Goal: Information Seeking & Learning: Check status

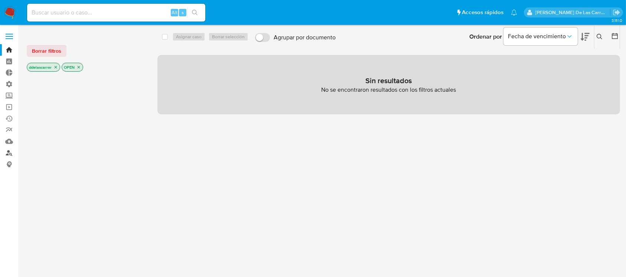
click at [9, 153] on link "Buscador de personas" at bounding box center [44, 153] width 88 height 12
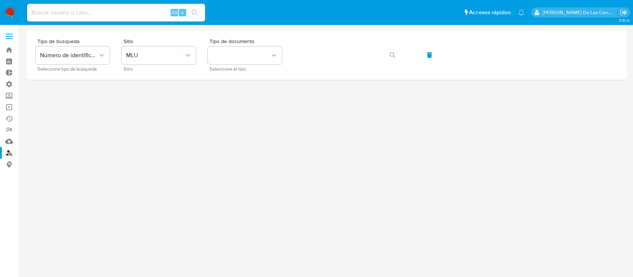
click at [164, 108] on div at bounding box center [327, 151] width 601 height 242
click at [173, 55] on span "MLU" at bounding box center [155, 55] width 58 height 7
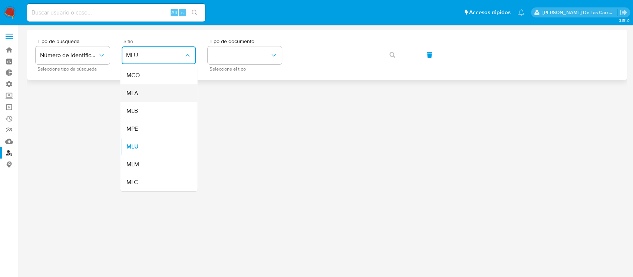
click at [152, 90] on div "MLA" at bounding box center [156, 93] width 61 height 18
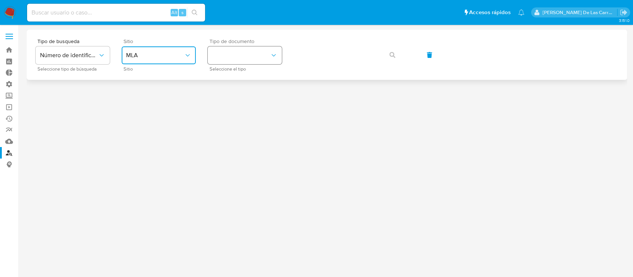
click at [220, 60] on button "identificationType" at bounding box center [245, 55] width 74 height 18
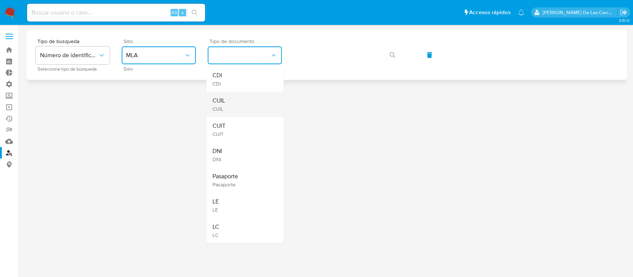
click at [229, 111] on div "CUIL CUIL" at bounding box center [242, 104] width 61 height 25
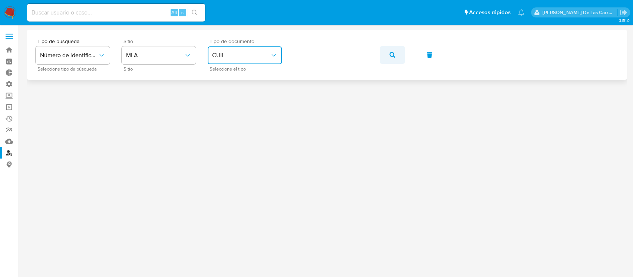
click at [389, 52] on button "button" at bounding box center [392, 55] width 25 height 18
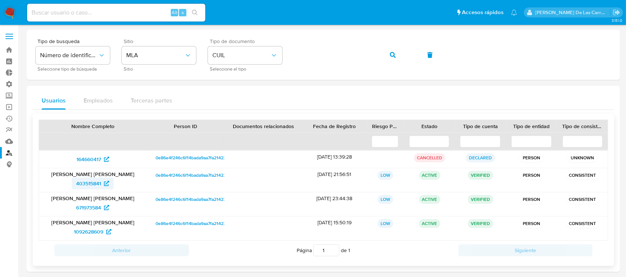
click at [83, 186] on span "403515841" at bounding box center [88, 183] width 25 height 12
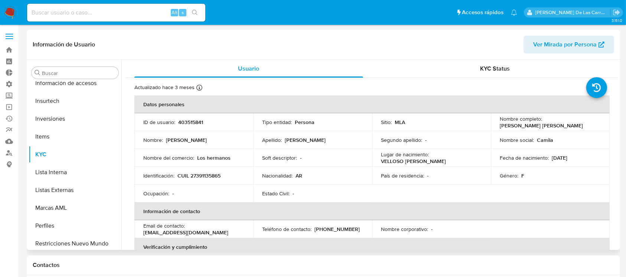
scroll to position [331, 0]
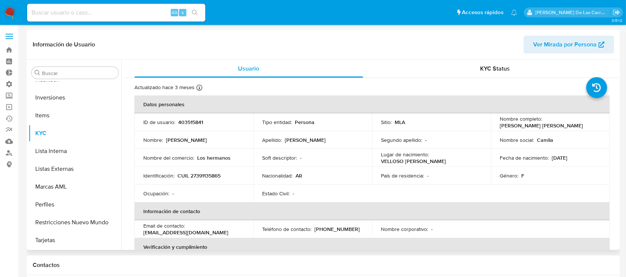
select select "10"
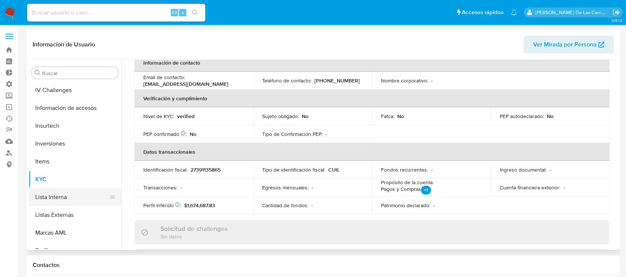
scroll to position [232, 0]
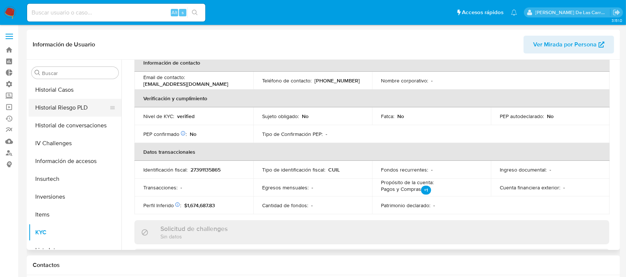
click at [79, 102] on button "Historial Riesgo PLD" at bounding box center [72, 108] width 87 height 18
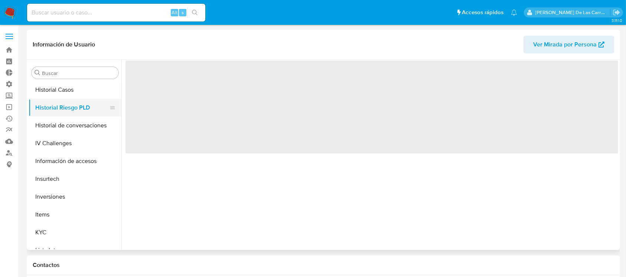
scroll to position [0, 0]
click at [73, 89] on button "Historial Casos" at bounding box center [72, 90] width 87 height 18
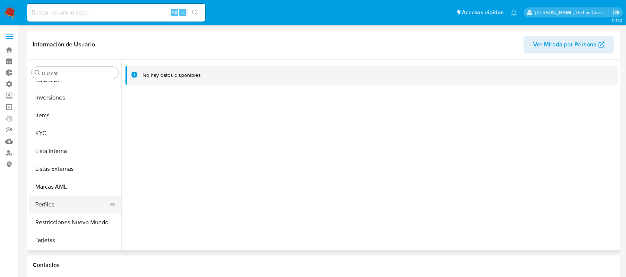
scroll to position [99, 0]
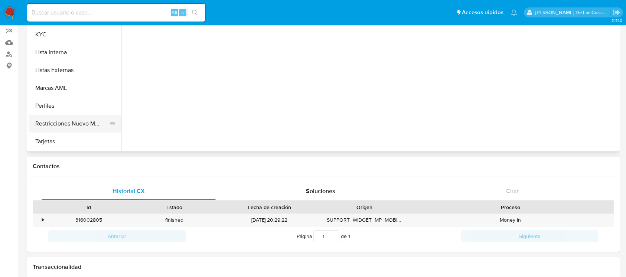
click at [44, 122] on button "Restricciones Nuevo Mundo" at bounding box center [72, 124] width 87 height 18
